Goal: Task Accomplishment & Management: Manage account settings

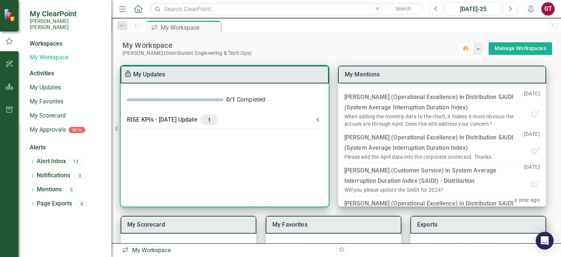
click at [319, 117] on icon at bounding box center [318, 119] width 9 height 9
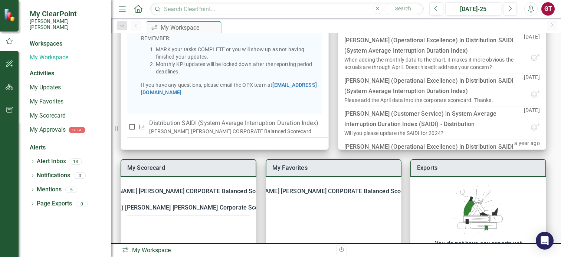
scroll to position [74, 0]
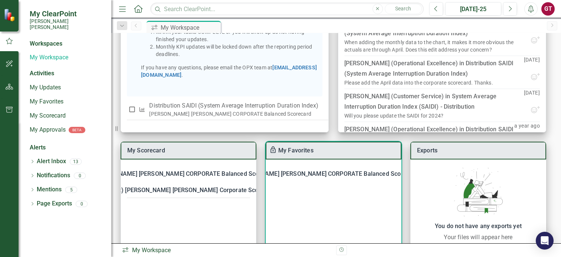
click at [301, 171] on div "[PERSON_NAME] [PERSON_NAME] CORPORATE Balanced Scorecard" at bounding box center [326, 174] width 185 height 10
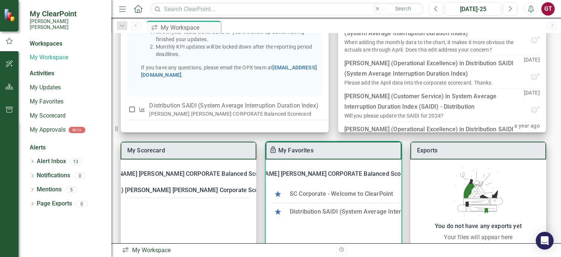
click at [344, 214] on link "Distribution SAIDI (System Average Interruption Duration Index)" at bounding box center [377, 211] width 174 height 7
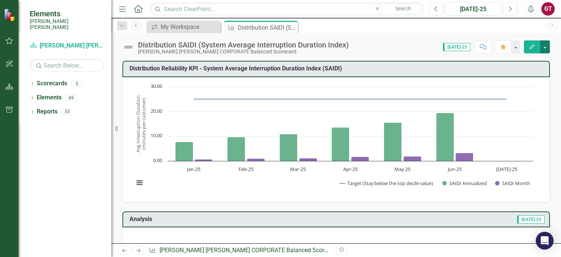
click at [544, 45] on button "button" at bounding box center [545, 46] width 10 height 13
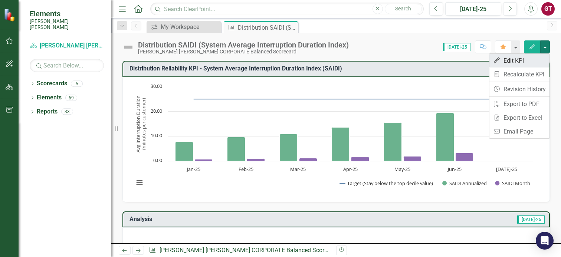
click at [510, 60] on link "Edit Edit KPI" at bounding box center [519, 61] width 60 height 14
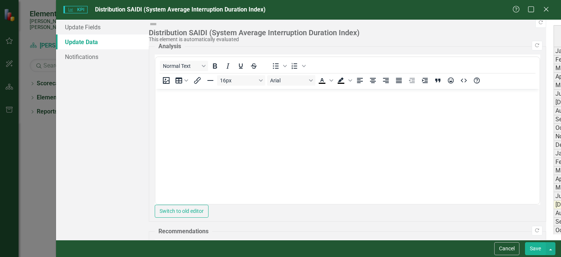
type textarea "215681"
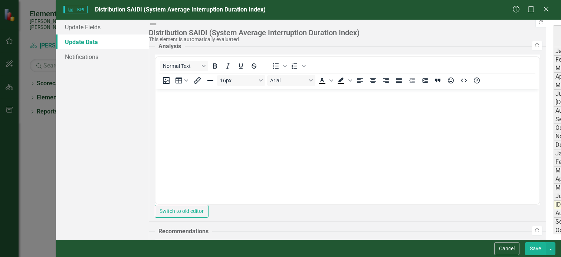
click at [537, 248] on button "Save" at bounding box center [535, 248] width 21 height 13
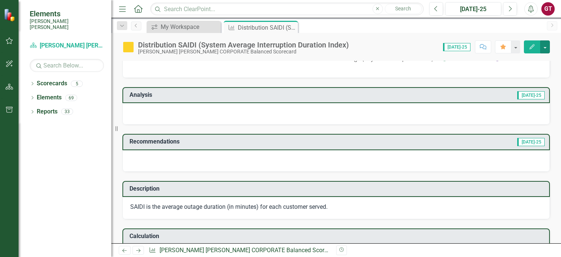
scroll to position [111, 0]
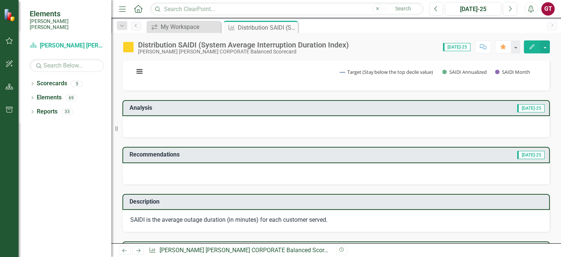
click at [464, 47] on span "[DATE]-25" at bounding box center [456, 47] width 27 height 8
click at [460, 49] on span "[DATE]-25" at bounding box center [456, 47] width 27 height 8
click at [464, 46] on span "[DATE]-25" at bounding box center [456, 47] width 27 height 8
click at [457, 47] on span "[DATE]-25" at bounding box center [456, 47] width 27 height 8
click at [435, 9] on icon "Previous" at bounding box center [436, 9] width 4 height 7
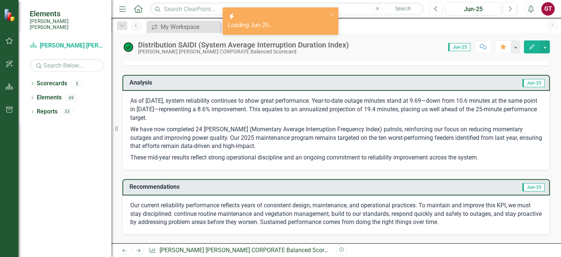
scroll to position [148, 0]
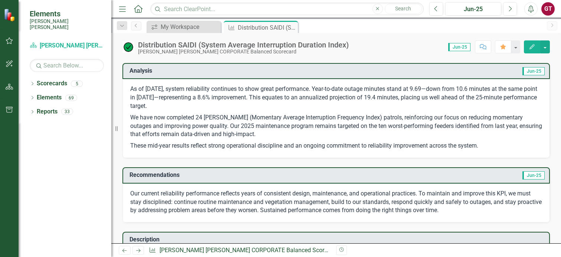
drag, startPoint x: 129, startPoint y: 89, endPoint x: 379, endPoint y: 148, distance: 256.6
click at [379, 148] on div "As of [DATE], system reliability continues to show great performance. Year-to-d…" at bounding box center [335, 118] width 427 height 79
click at [486, 140] on p "These mid-year results reflect strong operational discipline and an ongoing com…" at bounding box center [336, 145] width 412 height 10
drag, startPoint x: 486, startPoint y: 145, endPoint x: 443, endPoint y: 145, distance: 43.0
click at [442, 145] on p "These mid-year results reflect strong operational discipline and an ongoing com…" at bounding box center [336, 145] width 412 height 10
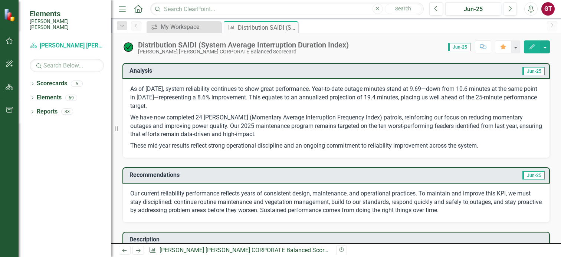
click at [175, 101] on p "As of [DATE], system reliability continues to show great performance. Year-to-d…" at bounding box center [336, 98] width 412 height 27
drag, startPoint x: 135, startPoint y: 94, endPoint x: 305, endPoint y: 98, distance: 170.0
click at [305, 98] on p "As of [DATE], system reliability continues to show great performance. Year-to-d…" at bounding box center [336, 98] width 412 height 27
click at [303, 93] on p "As of [DATE], system reliability continues to show great performance. Year-to-d…" at bounding box center [336, 98] width 412 height 27
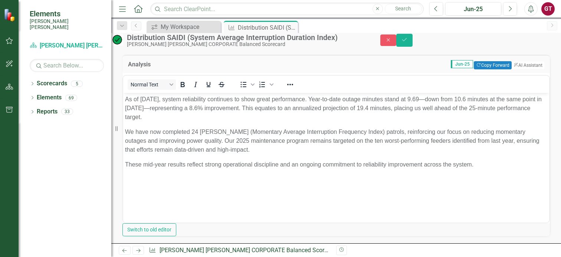
scroll to position [0, 0]
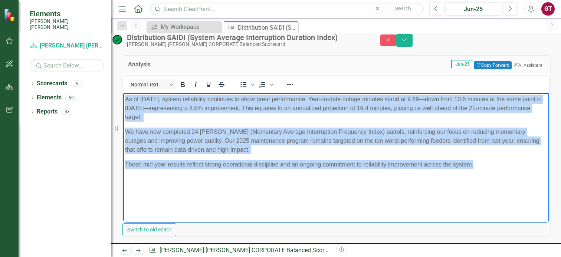
drag, startPoint x: 125, startPoint y: 99, endPoint x: 661, endPoint y: 266, distance: 561.1
click at [530, 159] on html "As of [DATE], system reliability continues to show great performance. Year-to-d…" at bounding box center [336, 148] width 426 height 111
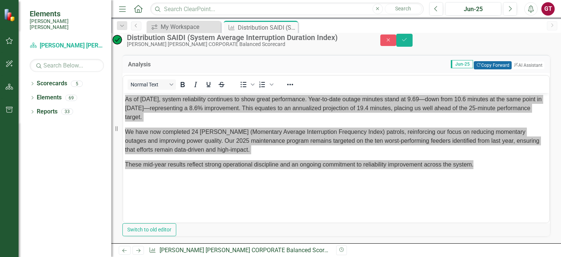
click at [483, 69] on button "Copy Forward Copy Forward" at bounding box center [492, 65] width 37 height 8
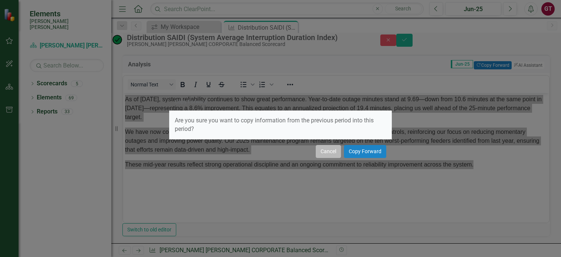
click at [325, 152] on button "Cancel" at bounding box center [328, 151] width 25 height 13
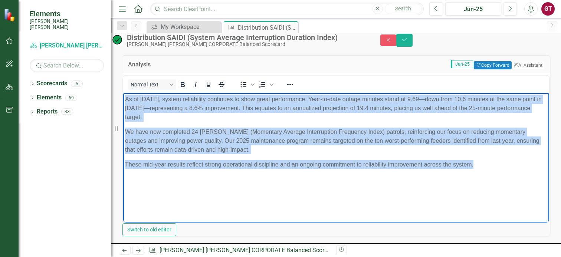
copy body "As of [DATE], system reliability continues to show great performance. Year-to-d…"
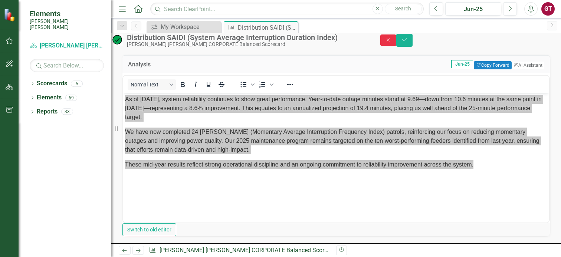
drag, startPoint x: 520, startPoint y: 43, endPoint x: 508, endPoint y: 11, distance: 34.2
click at [392, 43] on icon "Close" at bounding box center [388, 39] width 7 height 5
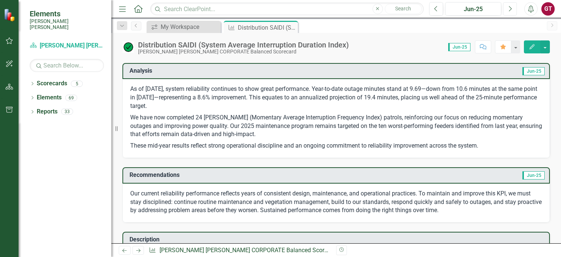
click at [508, 6] on button "Next" at bounding box center [510, 8] width 14 height 13
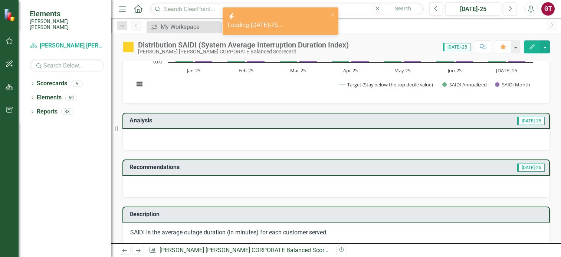
scroll to position [148, 0]
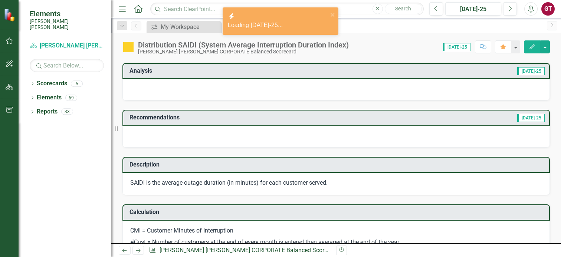
click at [157, 91] on div at bounding box center [335, 90] width 427 height 22
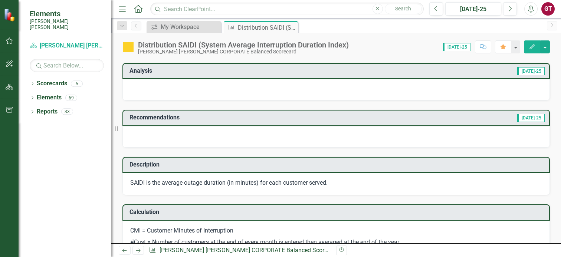
click at [235, 92] on div at bounding box center [335, 90] width 427 height 22
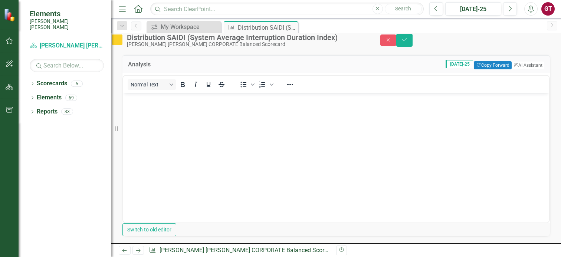
scroll to position [0, 0]
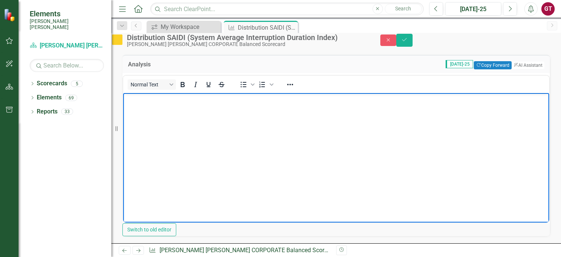
click at [189, 132] on body "Rich Text Area. Press ALT-0 for help." at bounding box center [336, 148] width 426 height 111
paste body "Rich Text Area. Press ALT-0 for help."
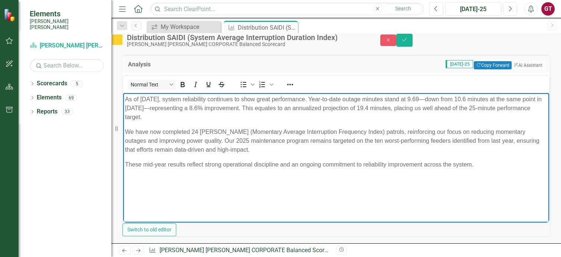
click at [152, 98] on p "As of [DATE], system reliability continues to show great performance. Year-to-d…" at bounding box center [336, 108] width 422 height 27
drag, startPoint x: 214, startPoint y: 98, endPoint x: 311, endPoint y: 99, distance: 97.6
click at [311, 99] on p "As of [DATE], system reliability continues to show great performance. Year-to-d…" at bounding box center [336, 108] width 422 height 27
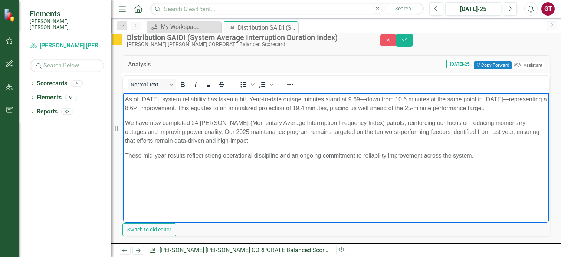
click at [428, 100] on p "As of [DATE], system reliability has taken a hit. Year-to-date outage minutes s…" at bounding box center [336, 104] width 422 height 18
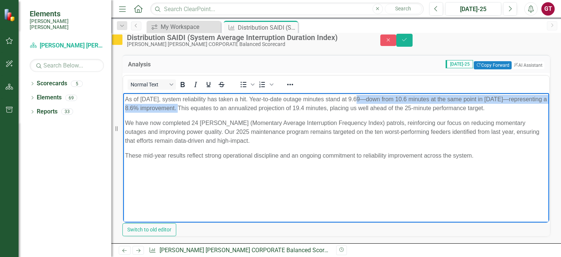
drag, startPoint x: 356, startPoint y: 99, endPoint x: 216, endPoint y: 109, distance: 139.9
click at [216, 109] on p "As of [DATE], system reliability has taken a hit. Year-to-date outage minutes s…" at bounding box center [336, 104] width 422 height 18
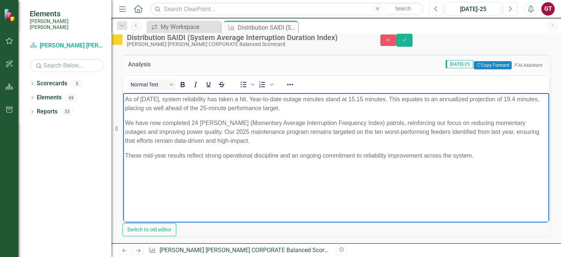
click at [511, 97] on p "As of [DATE], system reliability has taken a hit. Year-to-date outage minutes s…" at bounding box center [336, 104] width 422 height 18
drag, startPoint x: 512, startPoint y: 97, endPoint x: 522, endPoint y: 97, distance: 10.0
click at [522, 97] on p "As of [DATE], system reliability has taken a hit. Year-to-date outage minutes s…" at bounding box center [336, 104] width 422 height 18
drag, startPoint x: 149, startPoint y: 109, endPoint x: 224, endPoint y: 106, distance: 75.0
click at [224, 106] on p "As of [DATE], system reliability has taken a hit. Year-to-date outage minutes s…" at bounding box center [336, 104] width 422 height 18
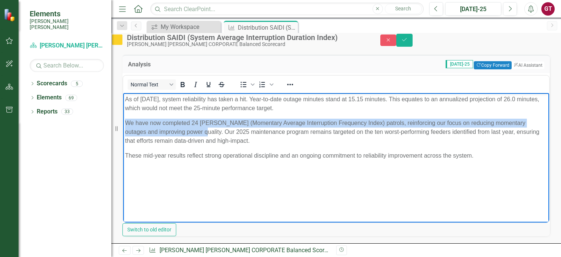
drag, startPoint x: 127, startPoint y: 121, endPoint x: 190, endPoint y: 130, distance: 63.8
click at [190, 130] on p "We have now completed 24 [PERSON_NAME] (Momentary Average Interruption Frequenc…" at bounding box center [336, 131] width 422 height 27
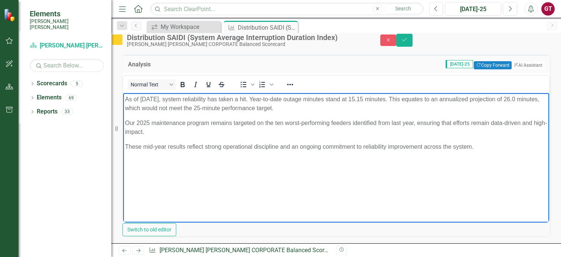
click at [202, 131] on p "Our 2025 maintenance program remains targeted on the ten worst-performing feede…" at bounding box center [336, 127] width 422 height 18
click at [386, 162] on body "As of [DATE], system reliability has taken a hit. Year-to-date outage minutes s…" at bounding box center [336, 148] width 426 height 111
click at [348, 125] on p "Our 2025 maintenance program remains targeted on the ten worst-performing feede…" at bounding box center [336, 127] width 422 height 18
click at [356, 128] on p "Our 2025 maintenance program remains targeted on the ten worst-performing feede…" at bounding box center [336, 127] width 422 height 18
click at [361, 135] on body "As of [DATE], system reliability has taken a hit. Year-to-date outage minutes s…" at bounding box center [336, 148] width 426 height 111
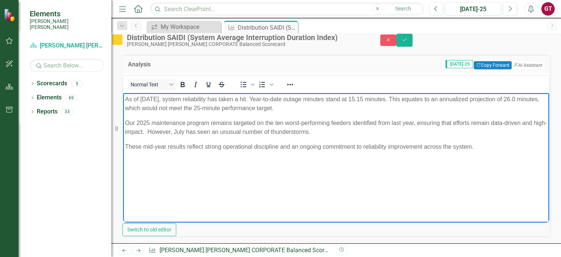
click at [363, 132] on p "Our 2025 maintenance program remains targeted on the ten worst-performing feede…" at bounding box center [336, 127] width 422 height 18
click at [365, 129] on p "Our 2025 maintenance program remains targeted on the ten worst-performing feede…" at bounding box center [336, 127] width 422 height 18
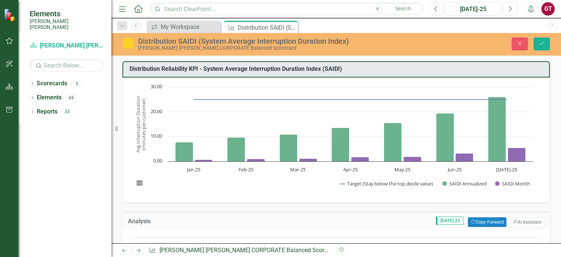
scroll to position [148, 0]
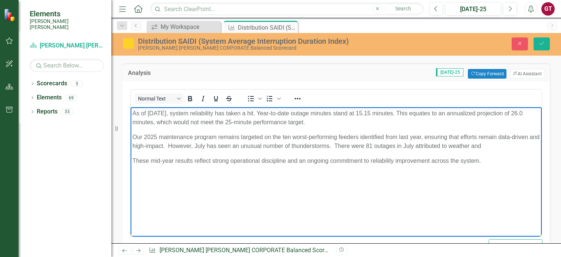
click at [504, 145] on p "Our 2025 maintenance program remains targeted on the ten worst-performing feede…" at bounding box center [335, 142] width 407 height 18
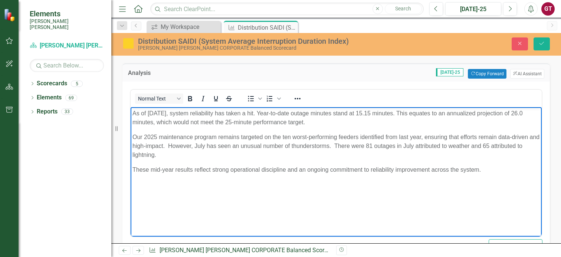
click at [284, 196] on body "As of July 2025, system reliability has taken a hit. Year-to-date outage minute…" at bounding box center [336, 162] width 411 height 111
click at [202, 155] on p "Our 2025 maintenance program remains targeted on the ten worst-performing feede…" at bounding box center [335, 146] width 407 height 27
click at [289, 161] on body "As of July 2025, system reliability has taken a hit. Year-to-date outage minute…" at bounding box center [336, 162] width 411 height 111
click at [226, 154] on p "Our 2025 maintenance program remains targeted on the ten worst-performing feede…" at bounding box center [335, 146] width 407 height 27
click at [274, 156] on p "Our 2025 maintenance program remains targeted on the ten worst-performing feede…" at bounding box center [335, 146] width 407 height 27
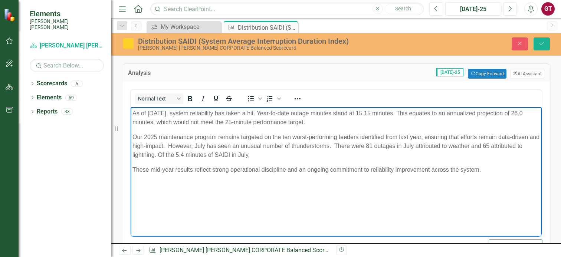
click at [274, 156] on p "Our 2025 maintenance program remains targeted on the ten worst-performing feede…" at bounding box center [335, 146] width 407 height 27
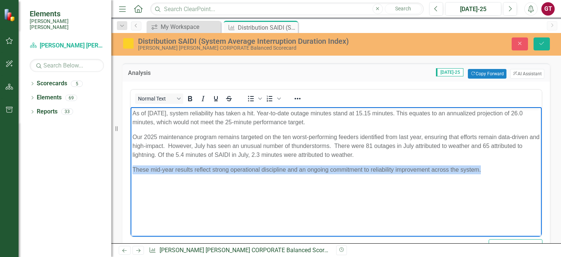
drag, startPoint x: 390, startPoint y: 158, endPoint x: 492, endPoint y: 178, distance: 104.1
click at [492, 178] on body "As of July 2025, system reliability has taken a hit. Year-to-date outage minute…" at bounding box center [336, 162] width 411 height 111
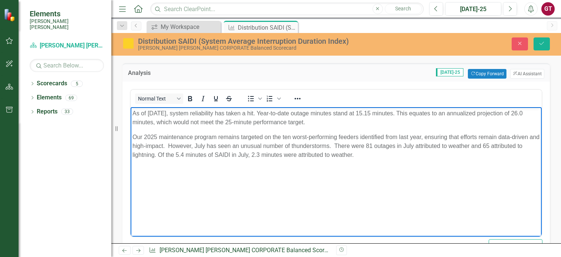
click at [179, 144] on p "Our 2025 maintenance program remains targeted on the ten worst-performing feede…" at bounding box center [335, 146] width 407 height 27
click at [513, 155] on p "Our 2025 maintenance program remains targeted on the ten worst-performing feede…" at bounding box center [335, 146] width 407 height 27
click at [545, 46] on icon "Save" at bounding box center [541, 43] width 7 height 5
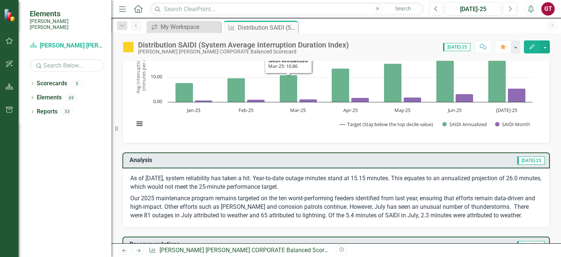
scroll to position [111, 0]
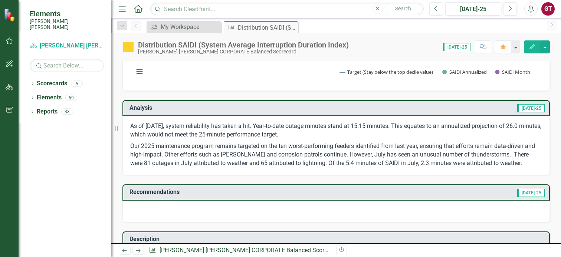
click at [439, 9] on button "Previous" at bounding box center [436, 8] width 14 height 13
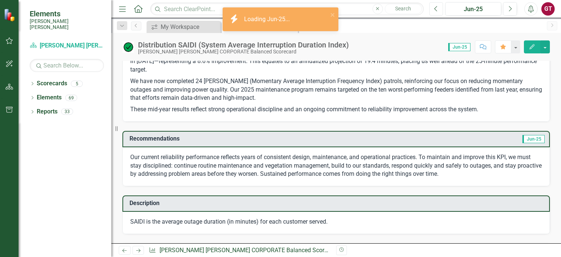
scroll to position [186, 0]
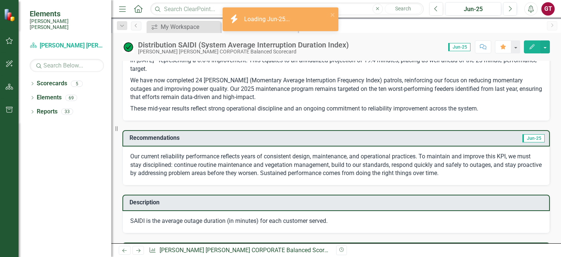
click at [289, 169] on p "Our current reliability performance reflects years of consistent design, mainte…" at bounding box center [336, 166] width 412 height 26
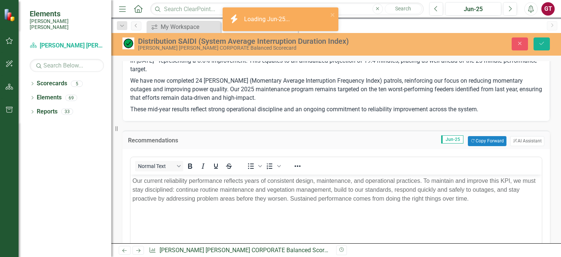
scroll to position [0, 0]
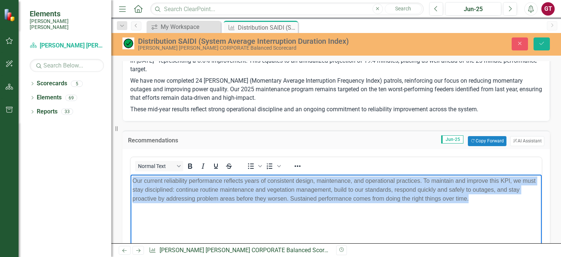
drag, startPoint x: 134, startPoint y: 180, endPoint x: 481, endPoint y: 200, distance: 347.5
click at [481, 200] on p "Our current reliability performance reflects years of consistent design, mainte…" at bounding box center [335, 189] width 407 height 27
copy p "Our current reliability performance reflects years of consistent design, mainte…"
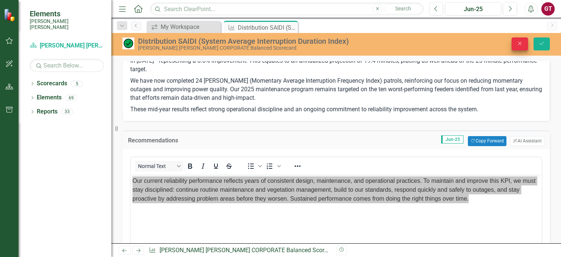
click at [522, 44] on icon "Close" at bounding box center [520, 43] width 7 height 5
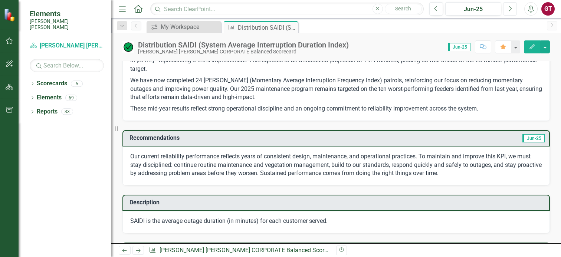
click at [511, 9] on icon "Next" at bounding box center [510, 9] width 4 height 7
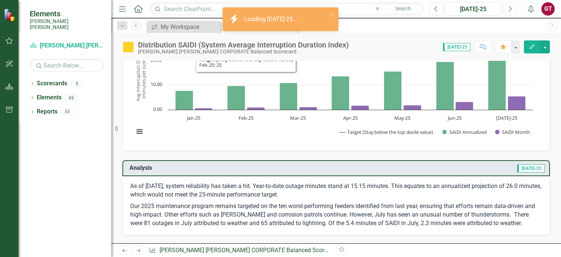
scroll to position [186, 0]
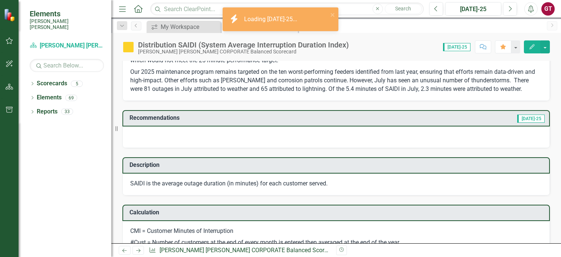
click at [173, 142] on div at bounding box center [335, 138] width 427 height 22
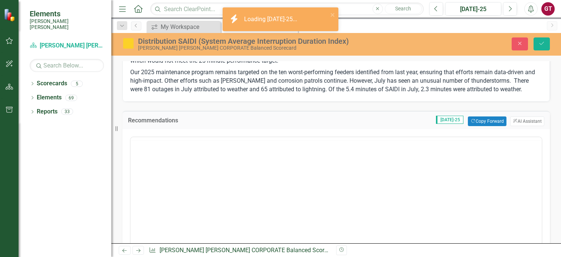
scroll to position [0, 0]
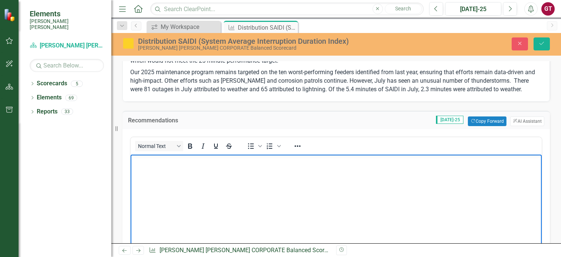
click at [174, 181] on body "Rich Text Area. Press ALT-0 for help." at bounding box center [336, 209] width 411 height 111
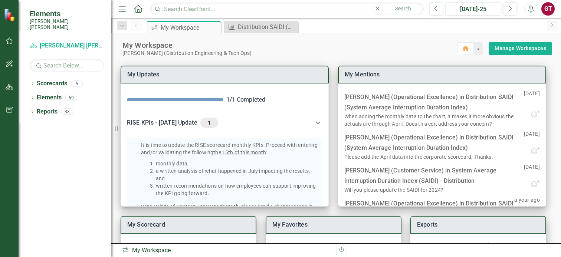
scroll to position [159, 0]
